Goal: Information Seeking & Learning: Learn about a topic

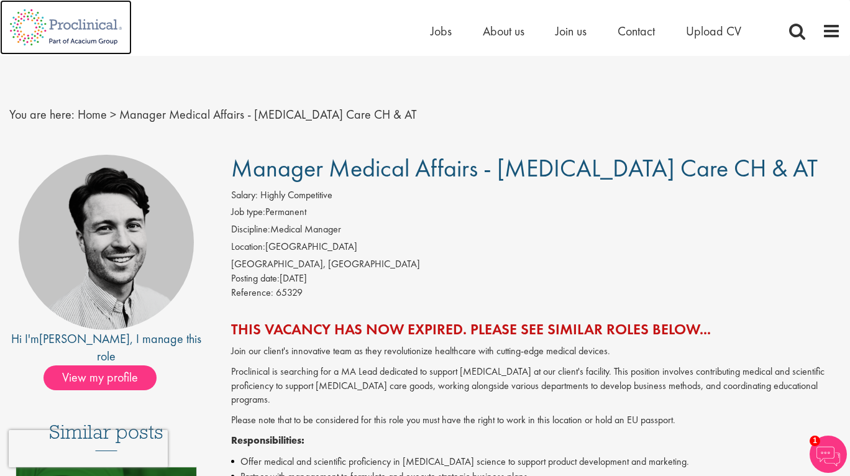
click at [73, 28] on img at bounding box center [66, 27] width 132 height 55
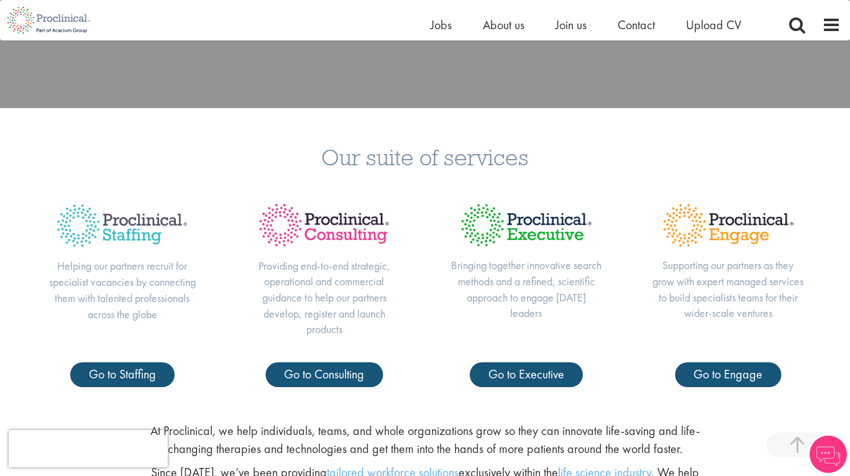
scroll to position [411, 0]
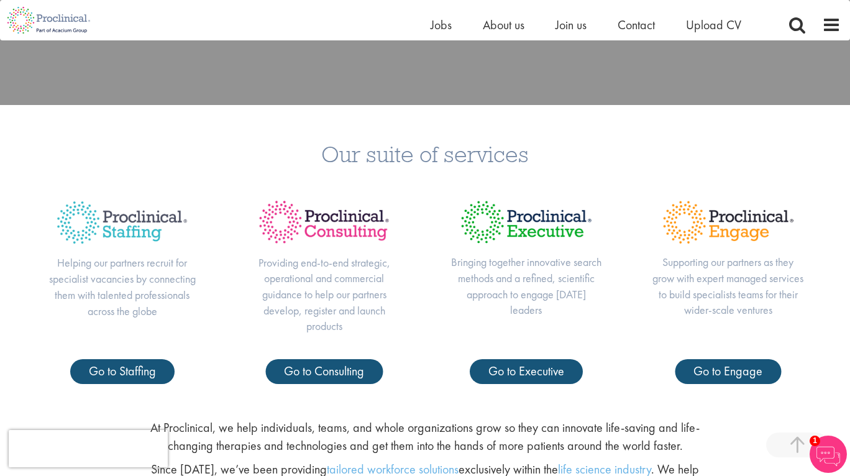
click at [442, 15] on div "Home Jobs About us Join us Contact Upload CV" at bounding box center [420, 20] width 841 height 40
click at [442, 27] on span "Jobs" at bounding box center [441, 25] width 21 height 16
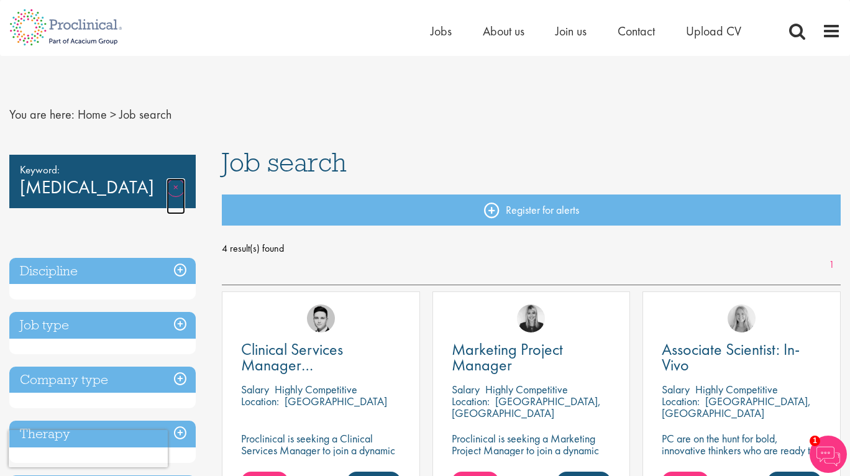
click at [180, 186] on link "Remove" at bounding box center [176, 196] width 19 height 36
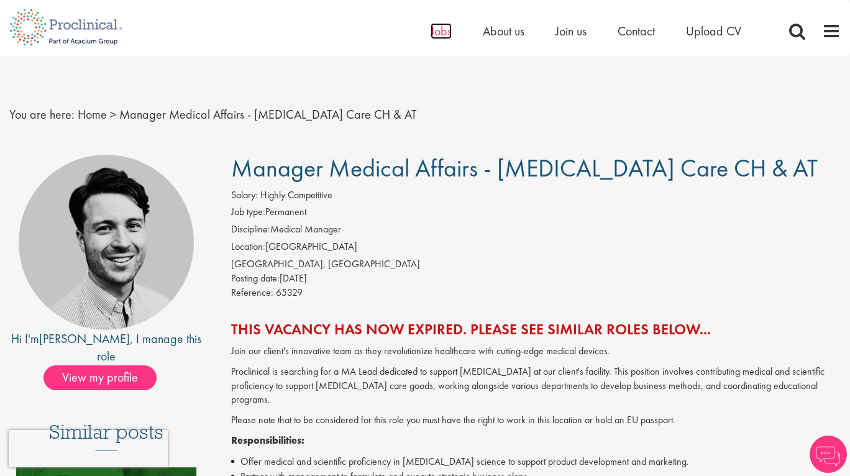
click at [443, 32] on span "Jobs" at bounding box center [441, 31] width 21 height 16
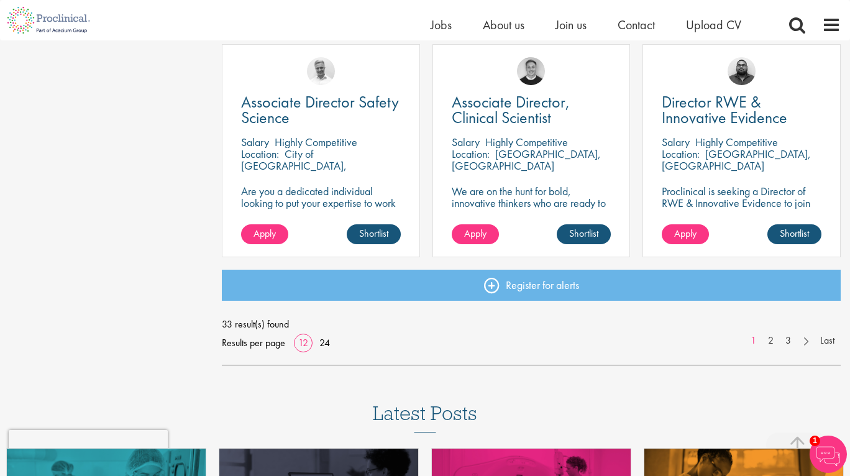
scroll to position [915, 0]
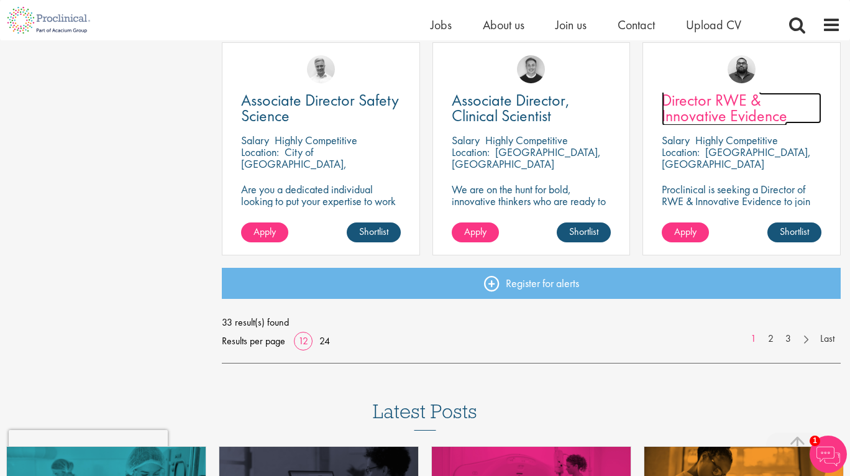
click at [717, 113] on span "Director RWE & Innovative Evidence" at bounding box center [725, 107] width 126 height 37
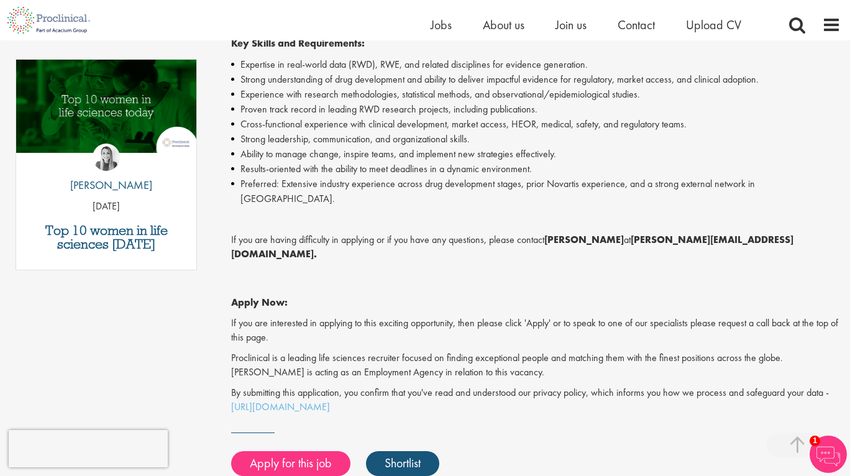
scroll to position [646, 0]
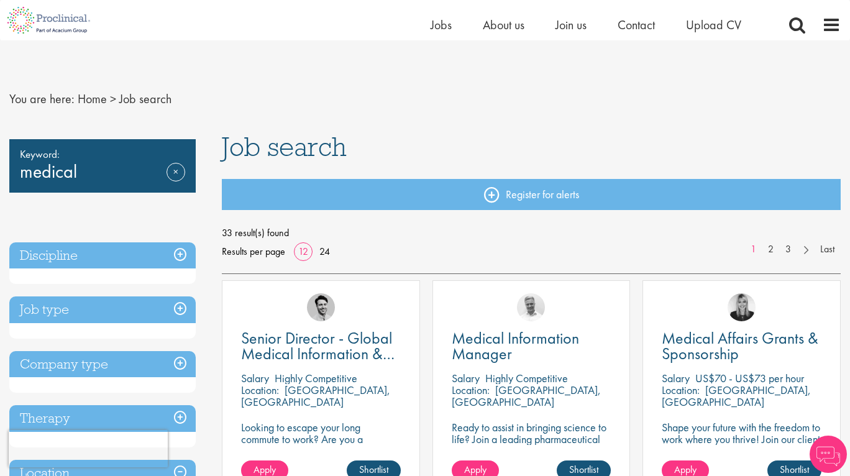
scroll to position [915, 0]
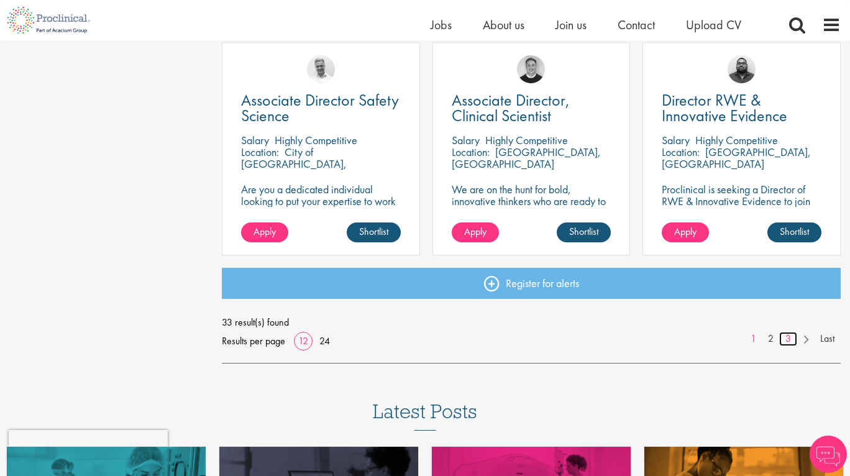
click at [787, 342] on link "3" at bounding box center [788, 339] width 18 height 14
click at [789, 339] on link "3" at bounding box center [788, 339] width 18 height 14
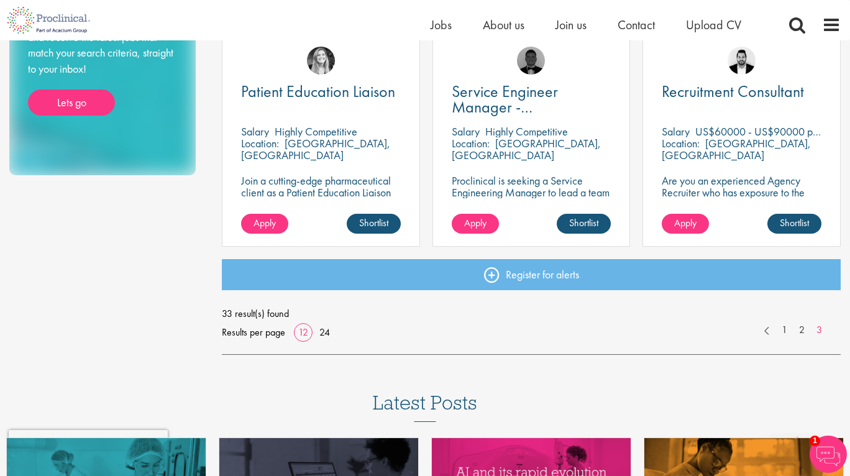
scroll to position [708, 0]
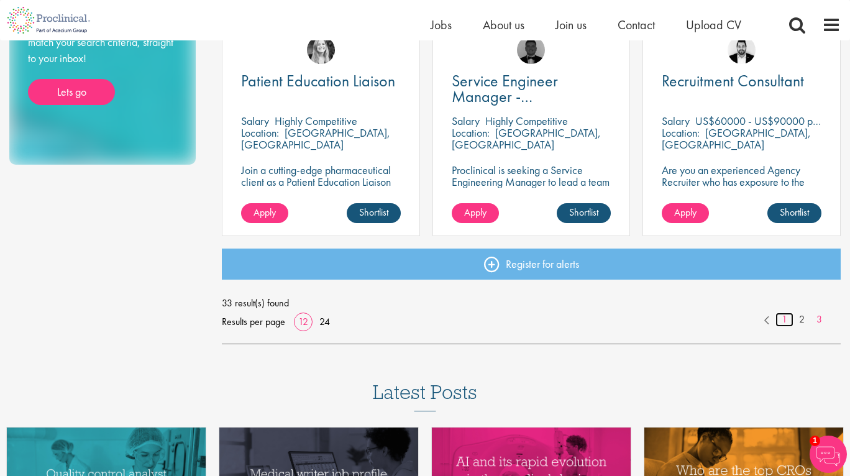
click at [785, 320] on link "1" at bounding box center [785, 320] width 18 height 14
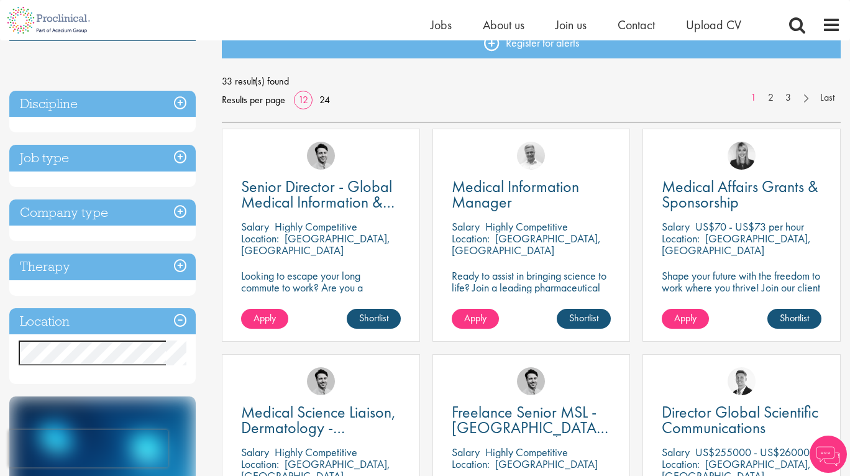
scroll to position [161, 0]
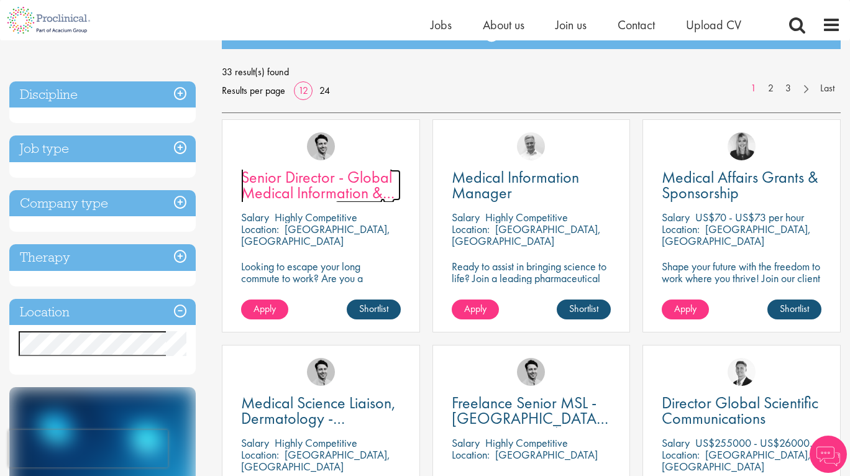
click at [275, 178] on span "Senior Director - Global Medical Information & Medical Affairs" at bounding box center [318, 193] width 154 height 52
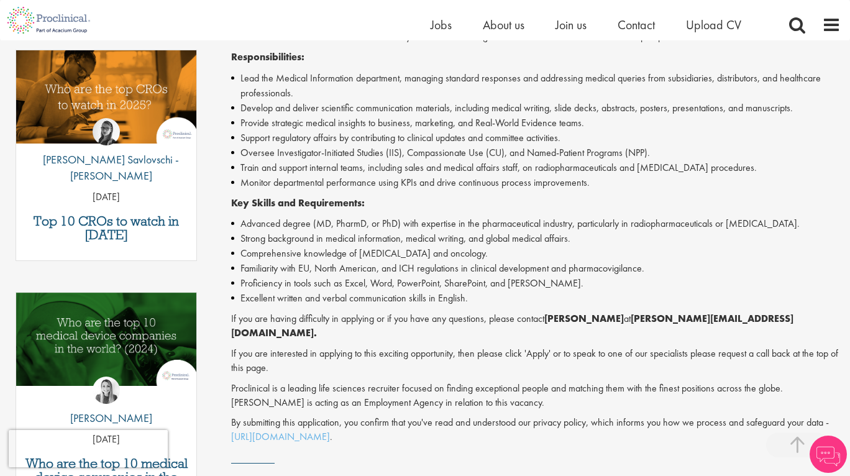
scroll to position [405, 0]
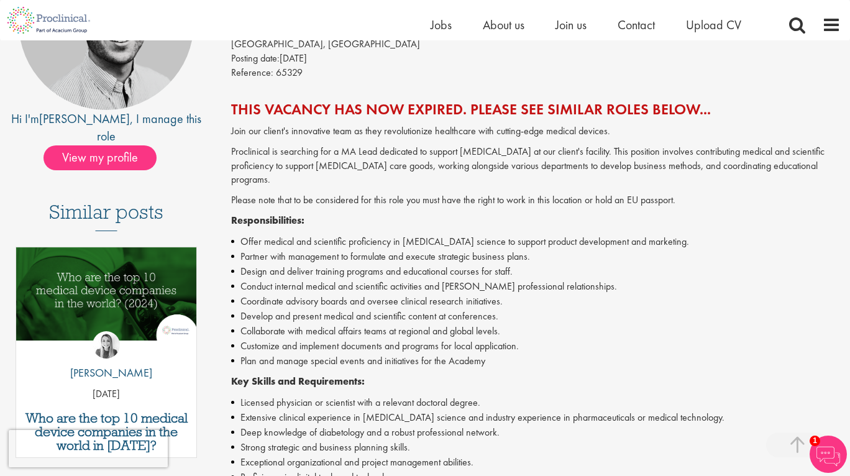
scroll to position [209, 0]
